Goal: Task Accomplishment & Management: Complete application form

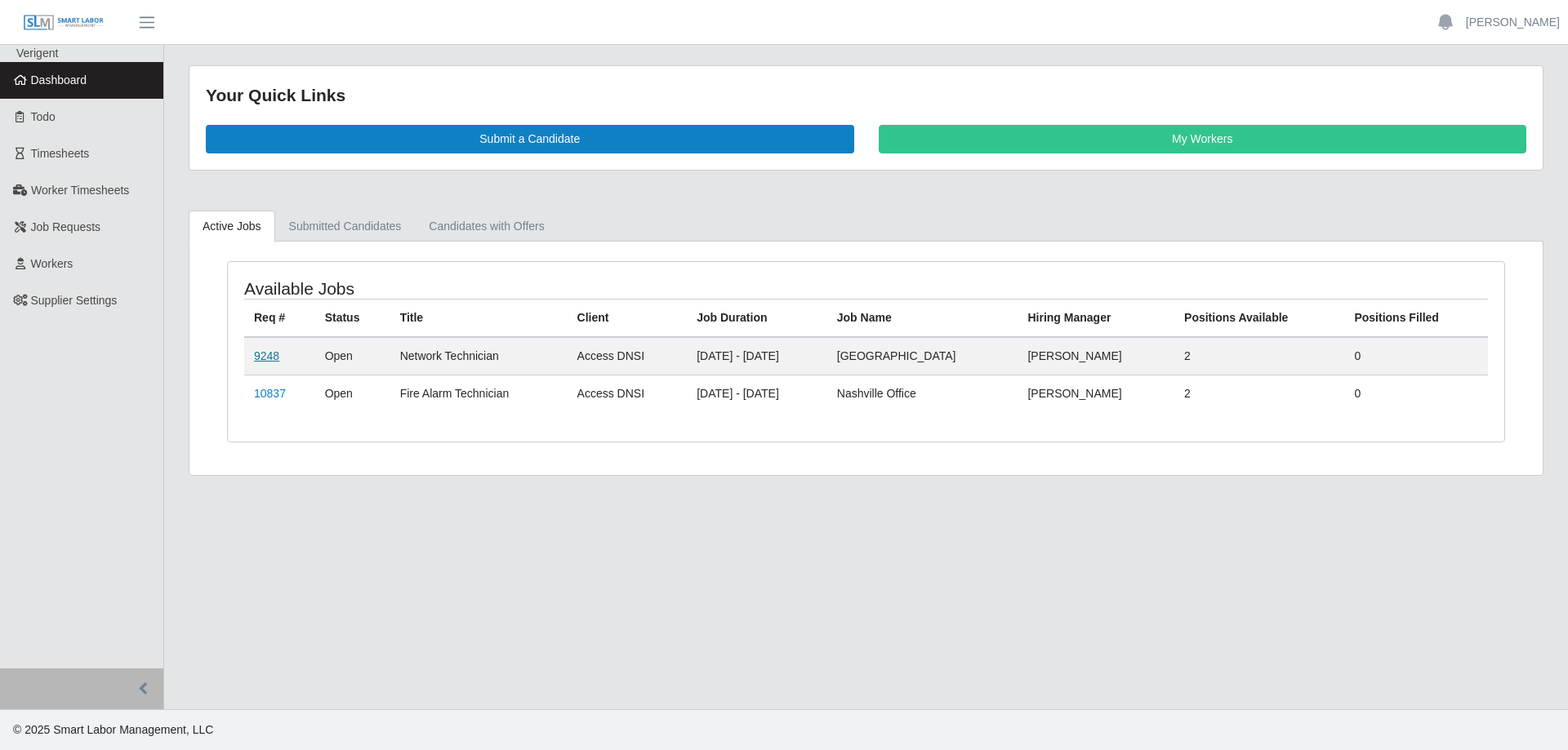
click at [274, 355] on link "9248" at bounding box center [267, 355] width 26 height 13
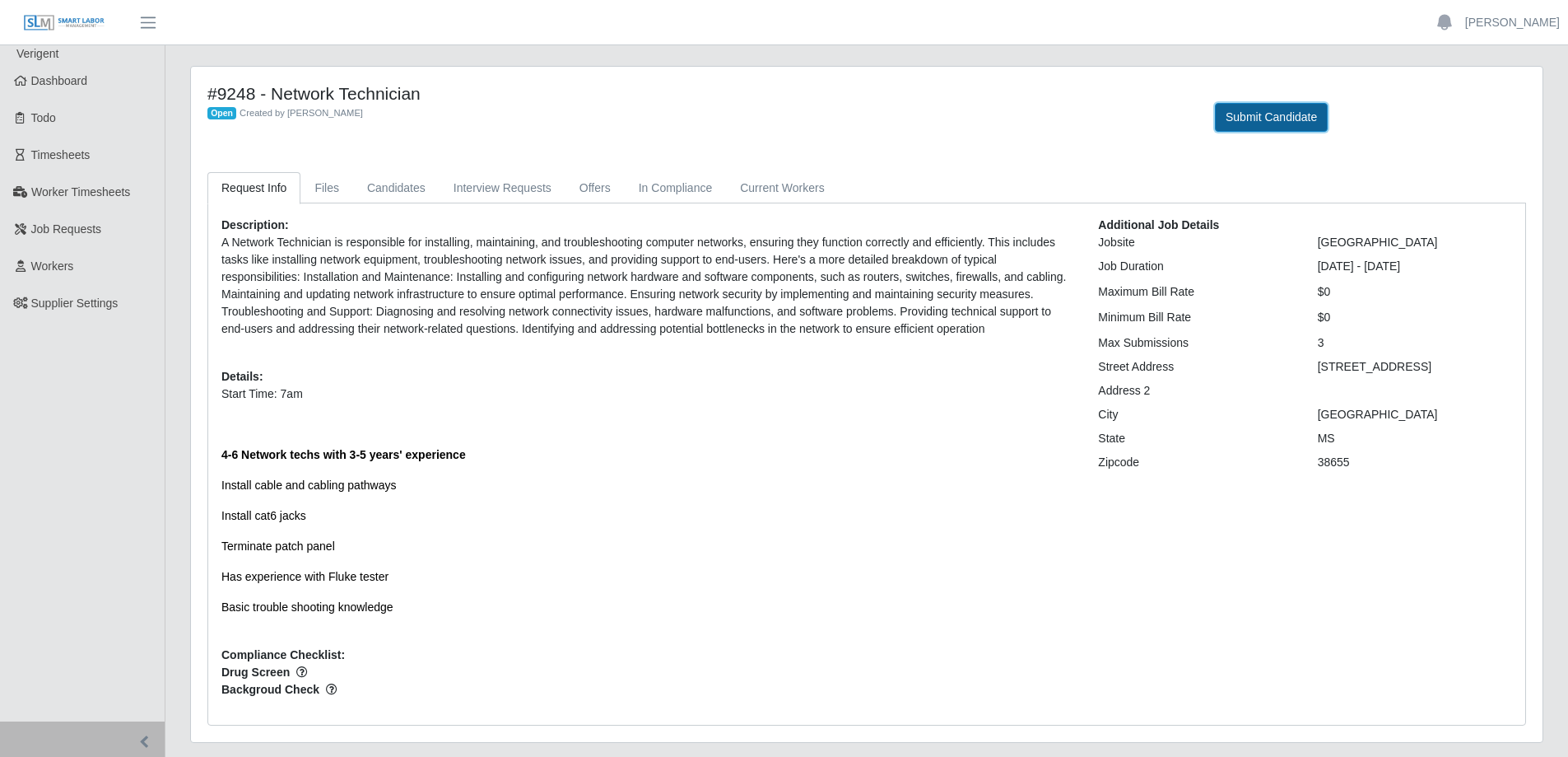
click at [1248, 121] on button "Submit Candidate" at bounding box center [1271, 117] width 113 height 29
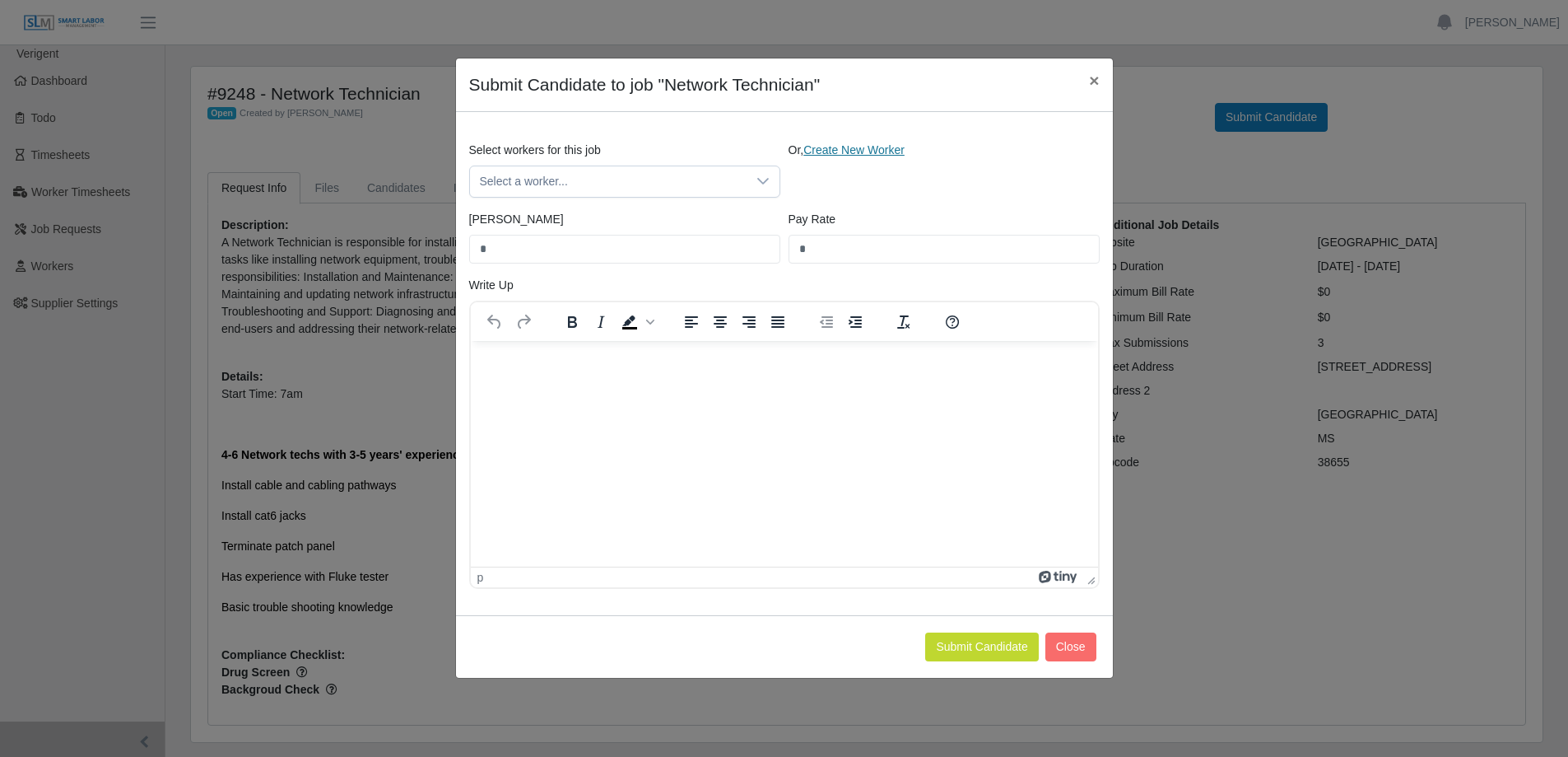
click at [867, 154] on link "Create New Worker" at bounding box center [854, 150] width 102 height 13
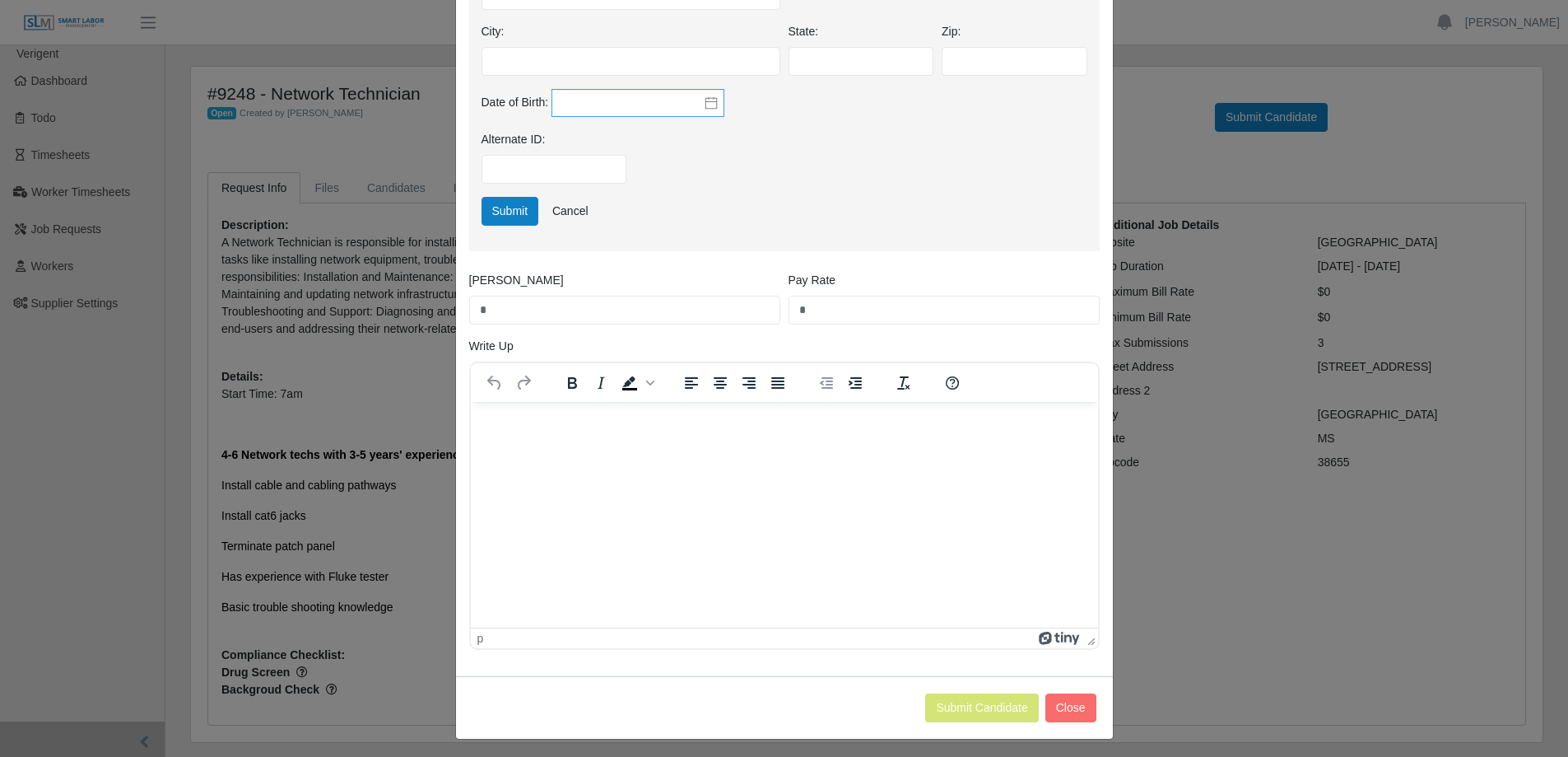
scroll to position [564, 0]
